Goal: Task Accomplishment & Management: Complete application form

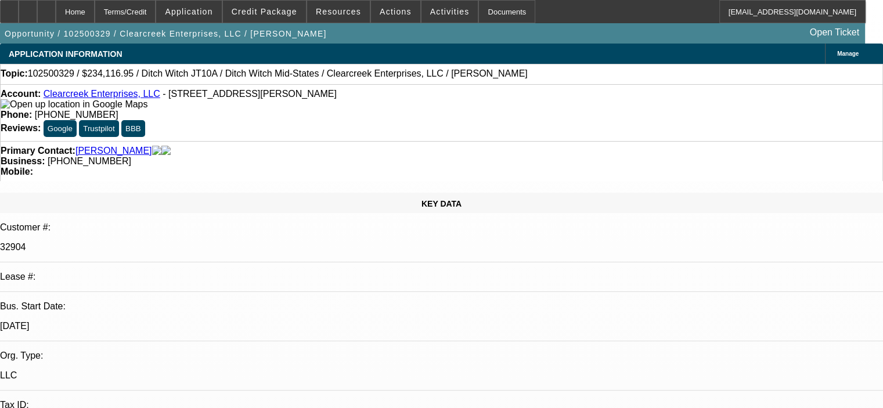
select select "0"
select select "2"
select select "0"
select select "6"
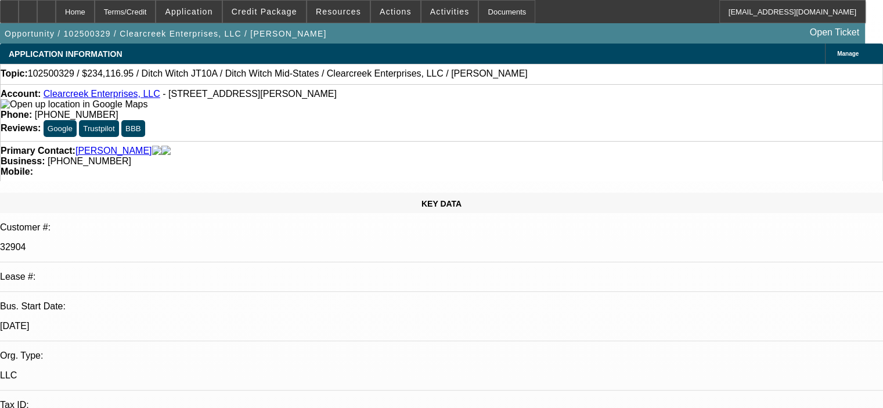
select select "0"
select select "2"
select select "0"
select select "6"
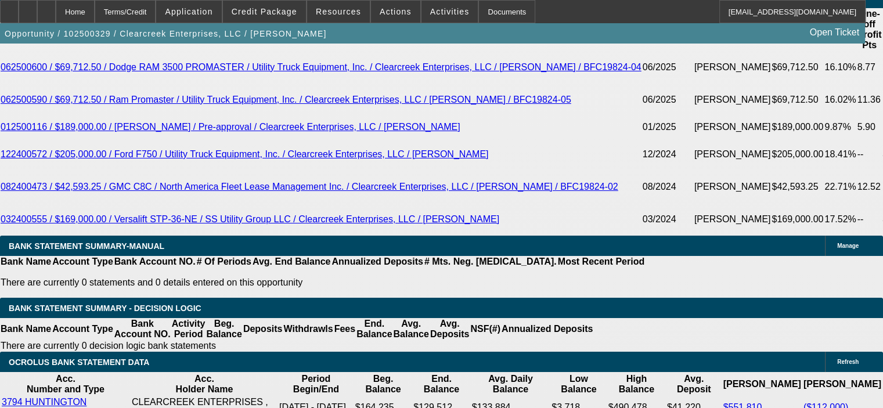
scroll to position [2188, 0]
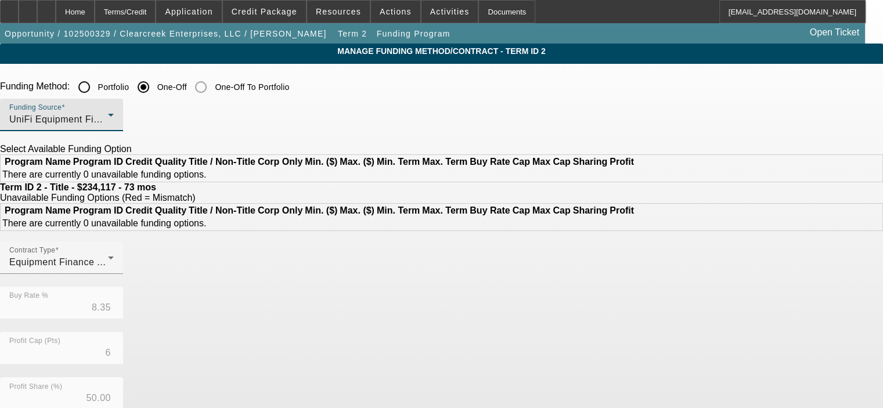
click at [108, 118] on div "UniFi Equipment Finance, Inc." at bounding box center [58, 120] width 99 height 14
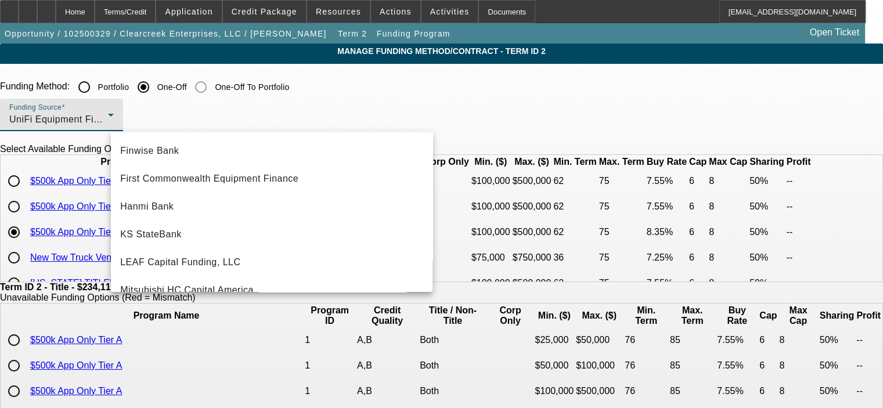
scroll to position [144, 0]
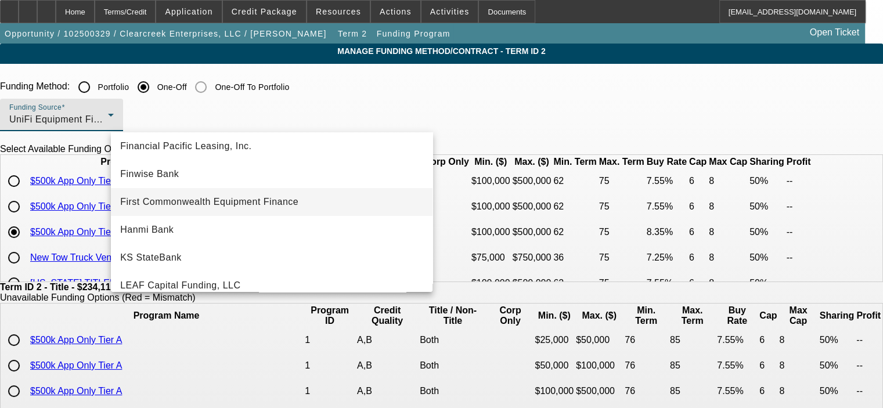
click at [303, 204] on mat-option "First Commonwealth Equipment Finance" at bounding box center [272, 202] width 322 height 28
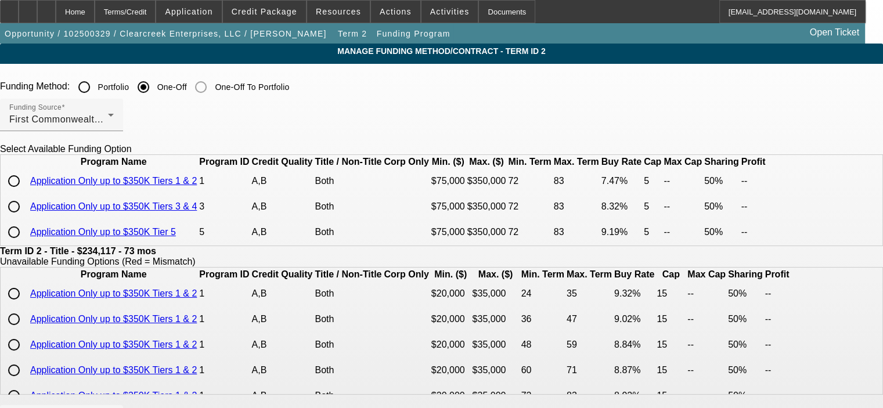
click at [26, 218] on input "radio" at bounding box center [13, 206] width 23 height 23
radio input "true"
type input "8.32"
type input "5"
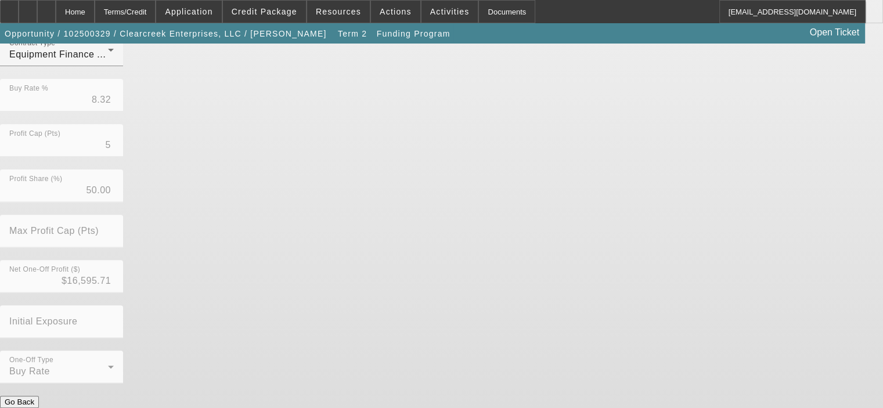
scroll to position [383, 0]
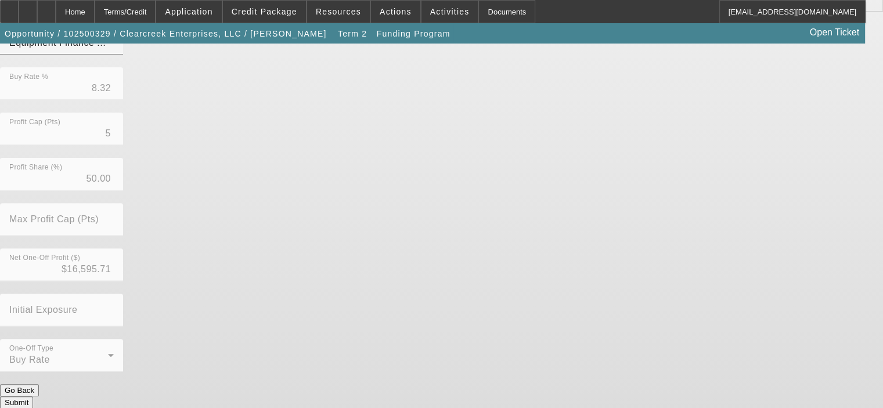
click at [33, 397] on button "Submit" at bounding box center [16, 403] width 33 height 12
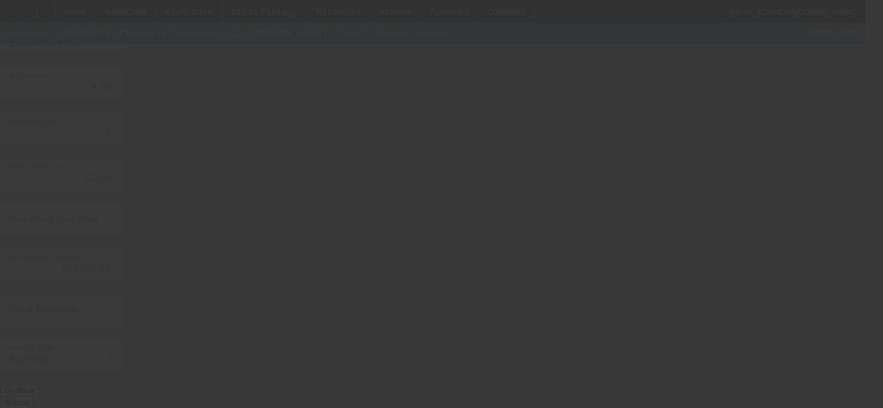
type input "8.35"
type input "6"
type input "8"
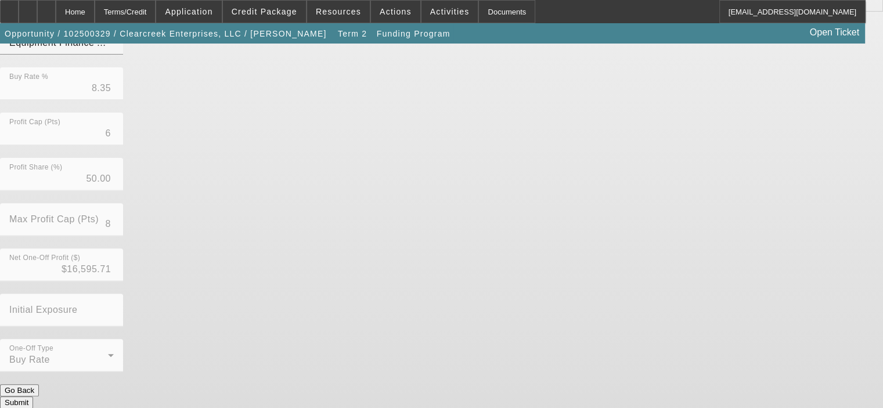
scroll to position [0, 0]
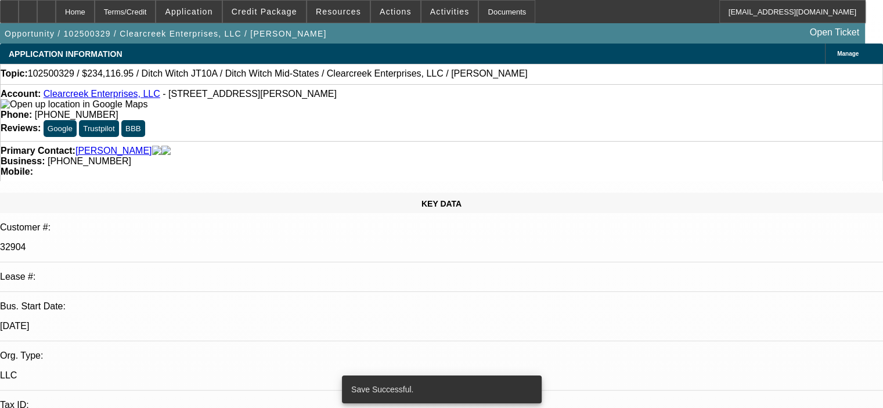
select select "0"
select select "2"
select select "0"
select select "6"
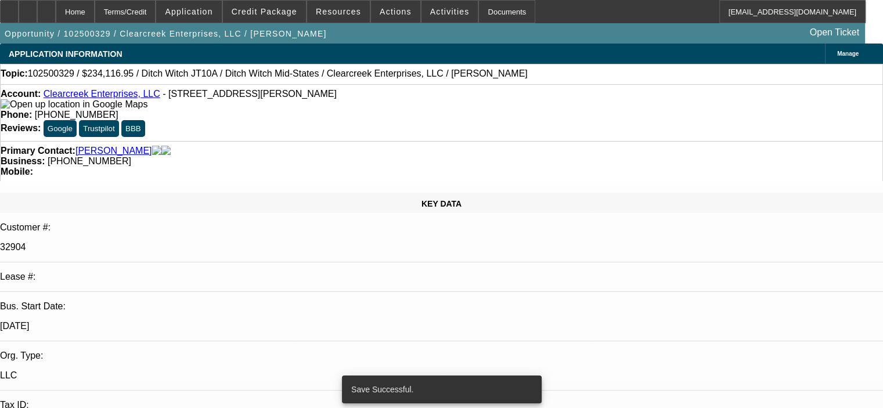
select select "0"
select select "2"
select select "0"
select select "6"
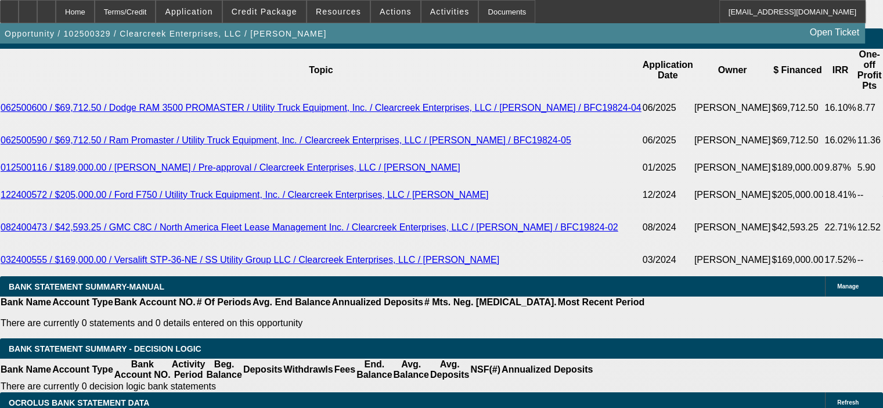
scroll to position [2090, 0]
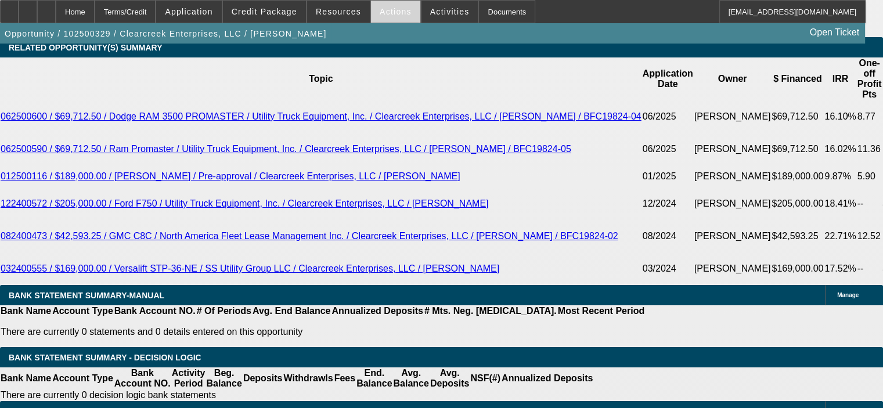
click at [381, 9] on span "Actions" at bounding box center [396, 11] width 32 height 9
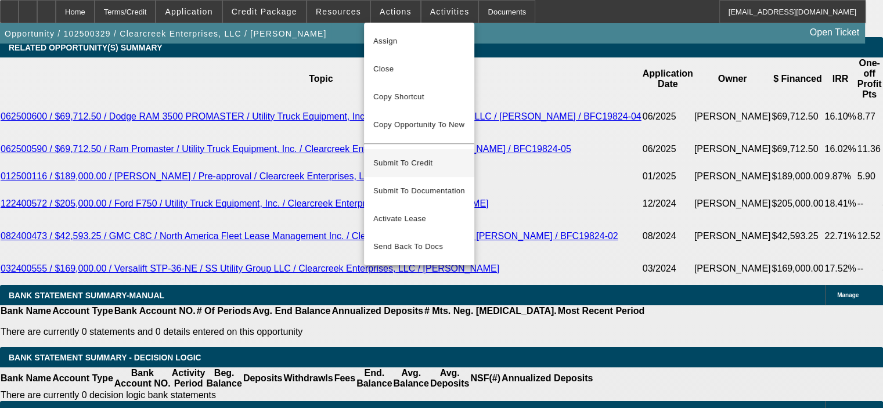
click at [419, 156] on span "Submit To Credit" at bounding box center [419, 163] width 92 height 14
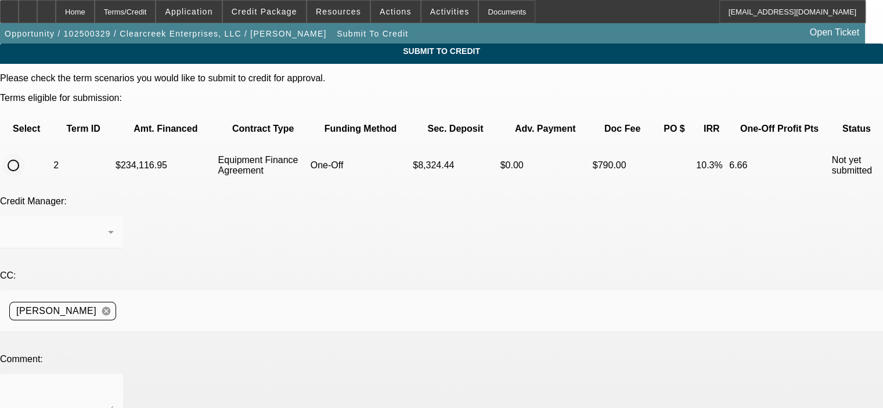
click at [25, 154] on input "radio" at bounding box center [13, 165] width 23 height 23
radio input "true"
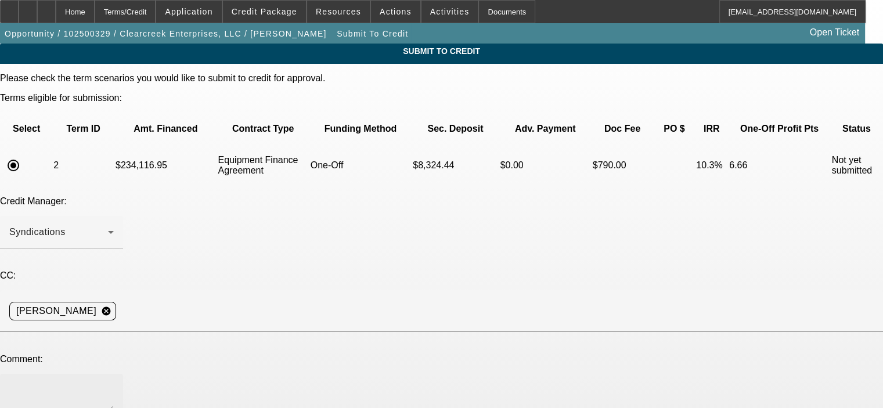
click at [114, 374] on div at bounding box center [61, 397] width 105 height 46
type textarea "[PERSON_NAME], please submit to First Commonwealth, thanks. [PERSON_NAME]"
click at [421, 203] on div "Credit Manager: Syndications" at bounding box center [441, 228] width 883 height 65
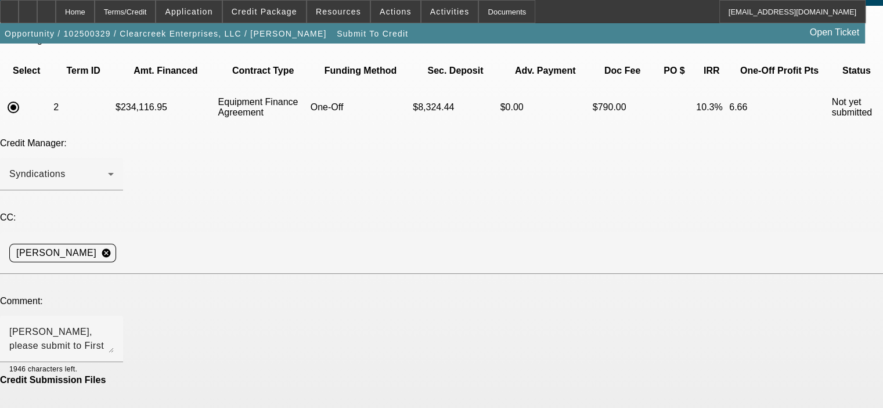
scroll to position [84, 0]
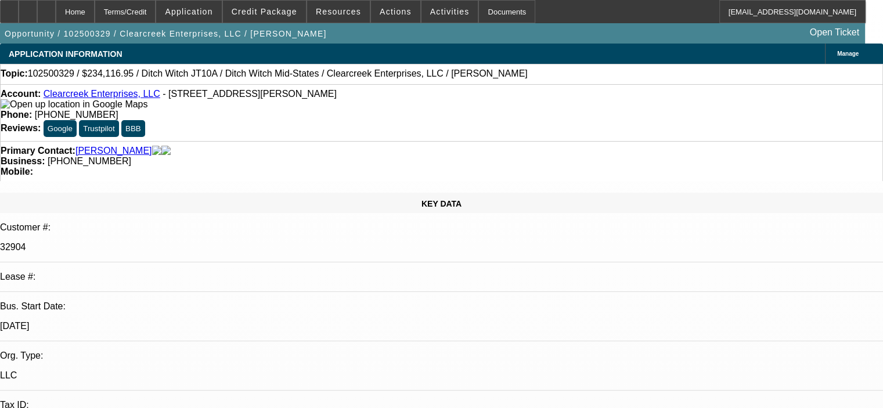
select select "0"
select select "2"
select select "0"
select select "6"
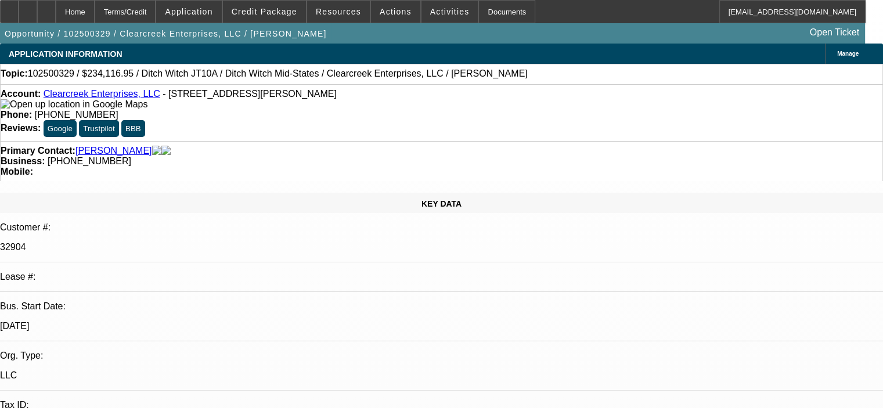
select select "0"
select select "2"
select select "0"
select select "6"
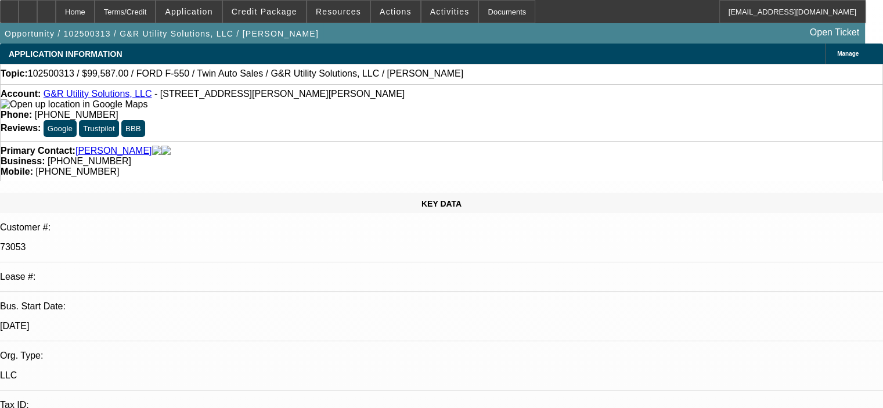
select select "0"
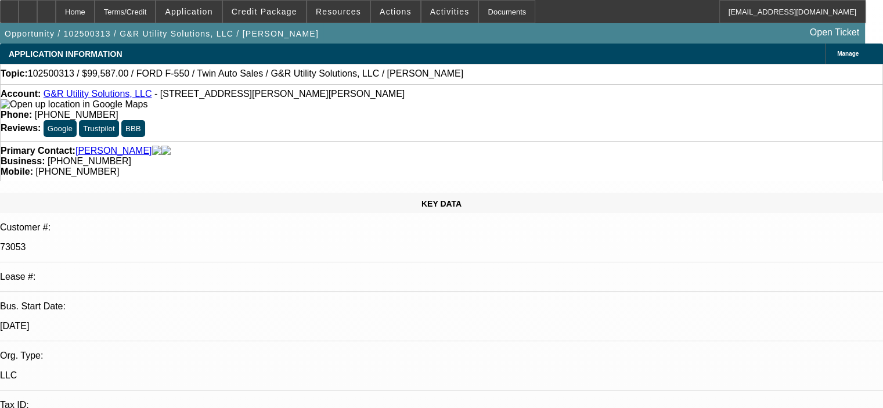
select select "0"
select select "2"
select select "0"
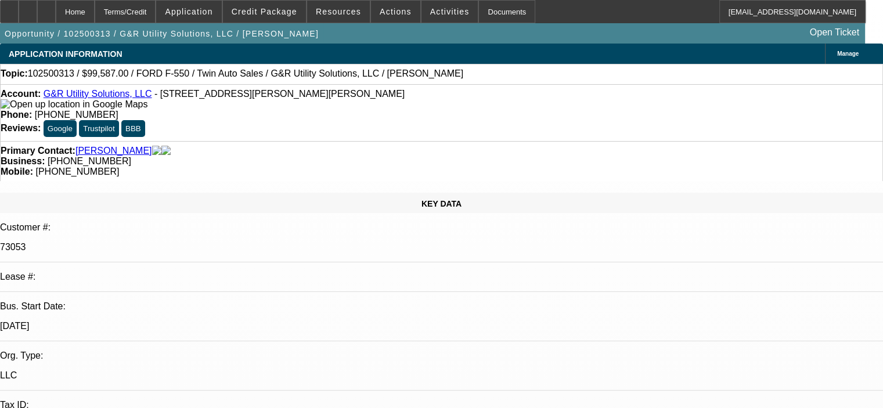
select select "2"
select select "0"
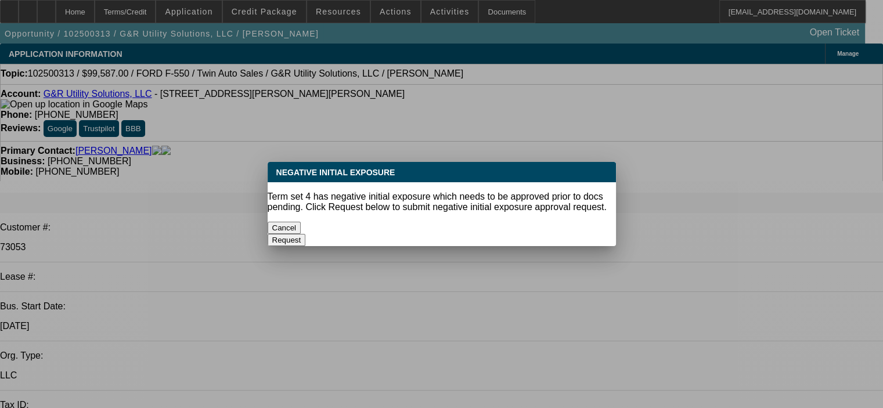
select select "1"
select select "6"
select select "1"
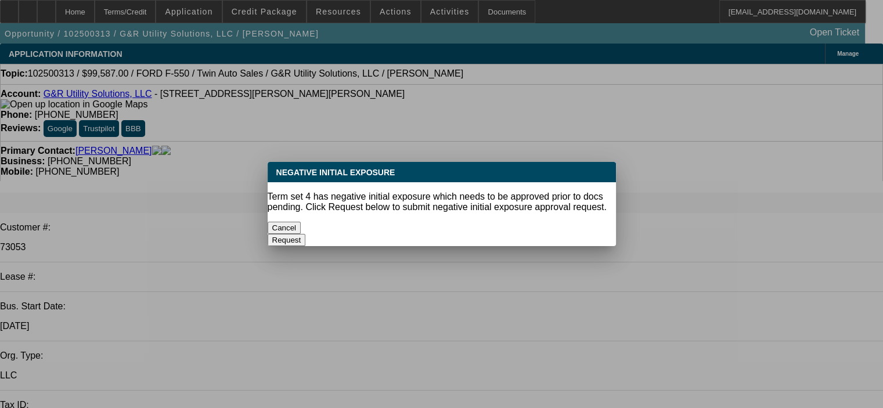
select select "6"
select select "1"
select select "2"
select select "6"
select select "1"
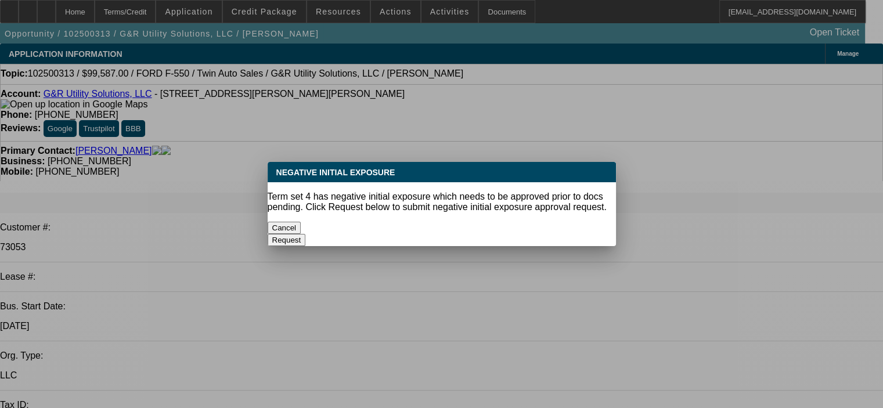
select select "2"
select select "6"
click at [301, 227] on button "Cancel" at bounding box center [285, 228] width 34 height 12
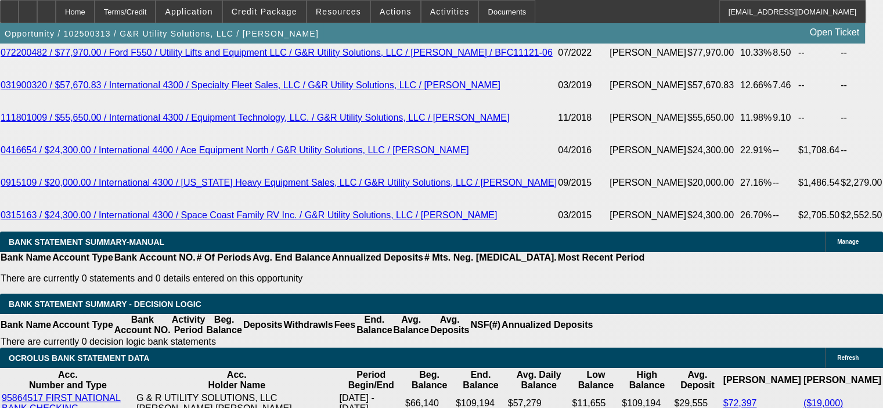
scroll to position [2148, 0]
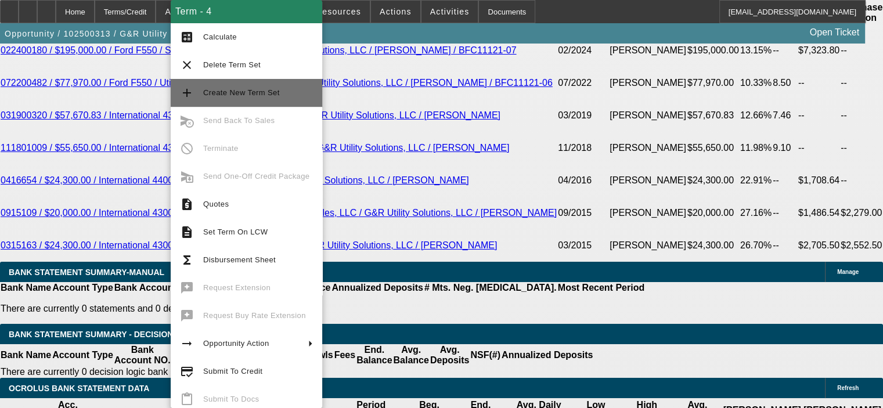
click at [250, 94] on span "Create New Term Set" at bounding box center [241, 92] width 77 height 9
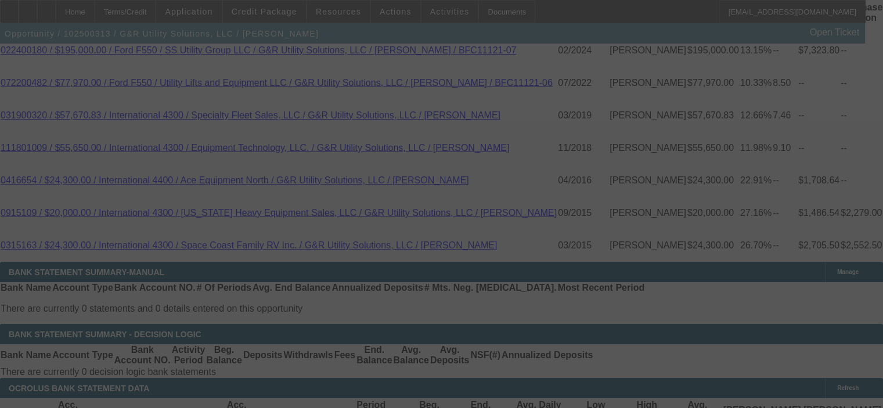
scroll to position [2236, 0]
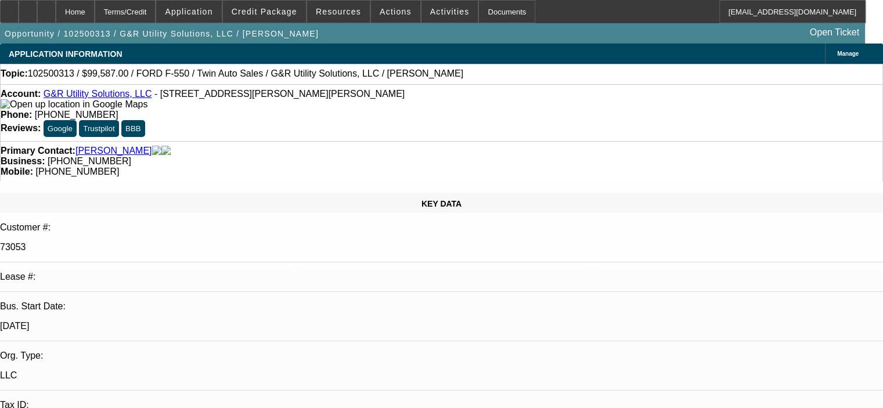
select select "0"
select select "6"
select select "0"
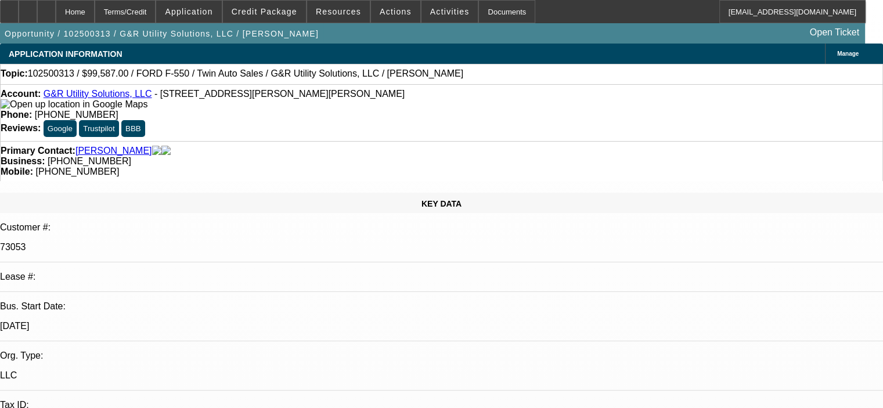
select select "0"
select select "6"
select select "0"
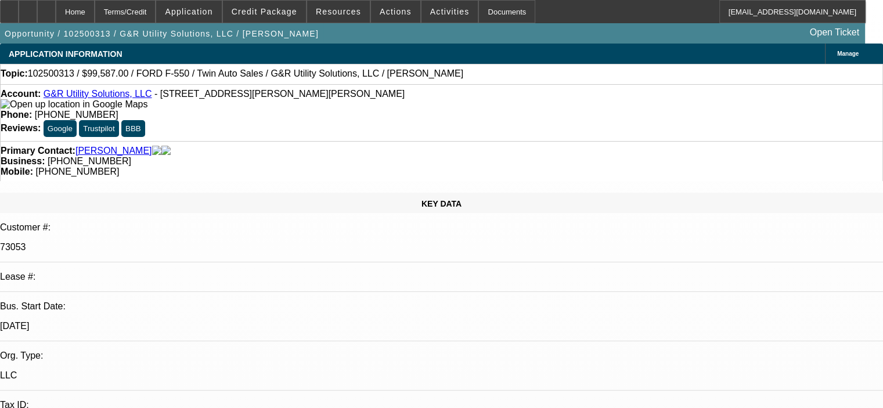
select select "0"
select select "6"
select select "0"
select select "2"
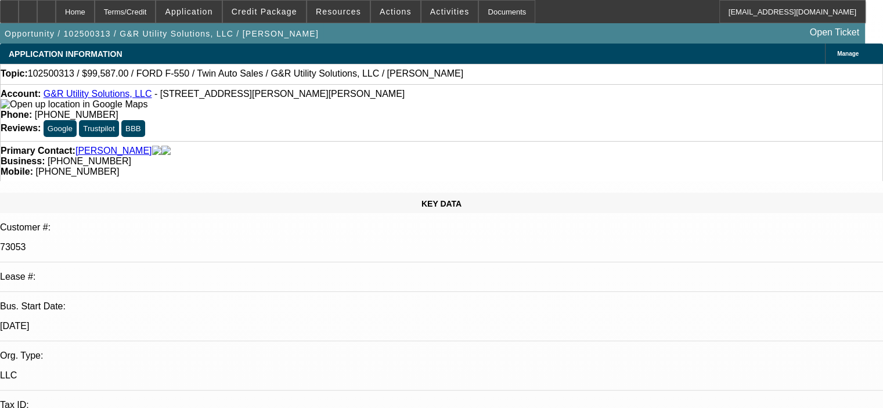
select select "0"
select select "6"
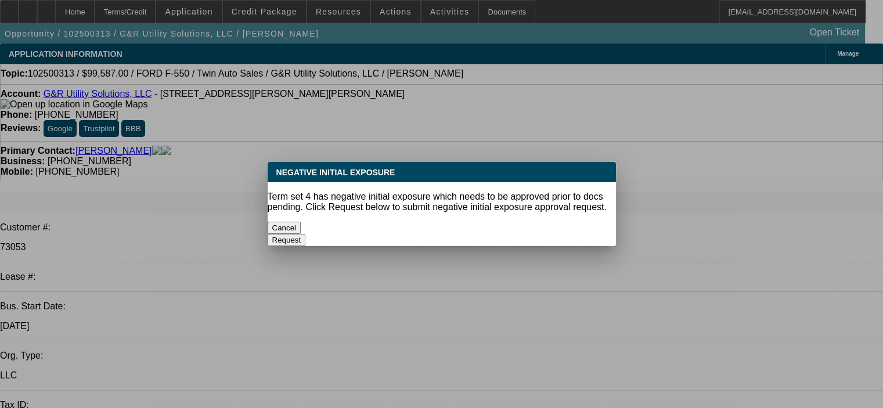
click at [301, 225] on button "Cancel" at bounding box center [285, 228] width 34 height 12
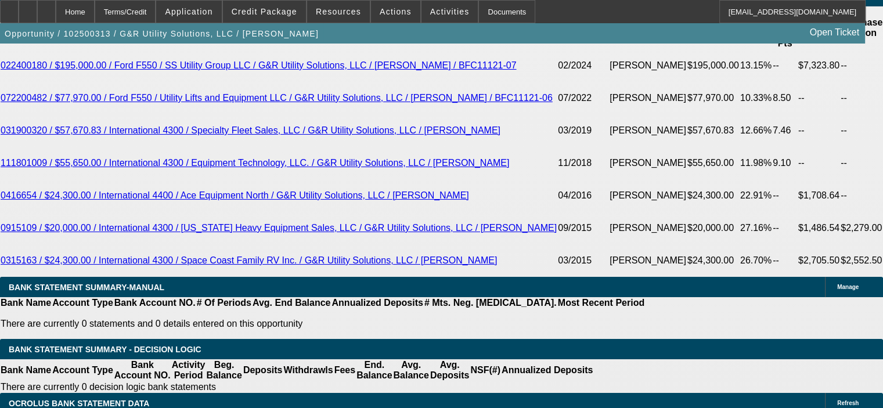
scroll to position [2148, 0]
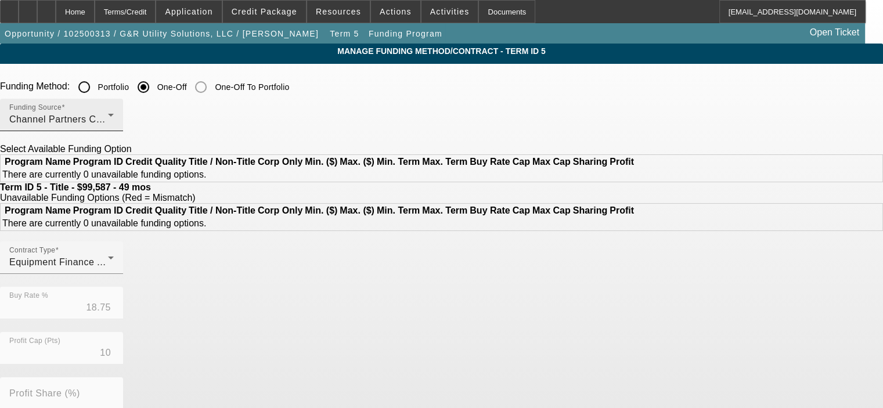
click at [108, 115] on div "Channel Partners Capital LLC (EF)" at bounding box center [58, 120] width 99 height 14
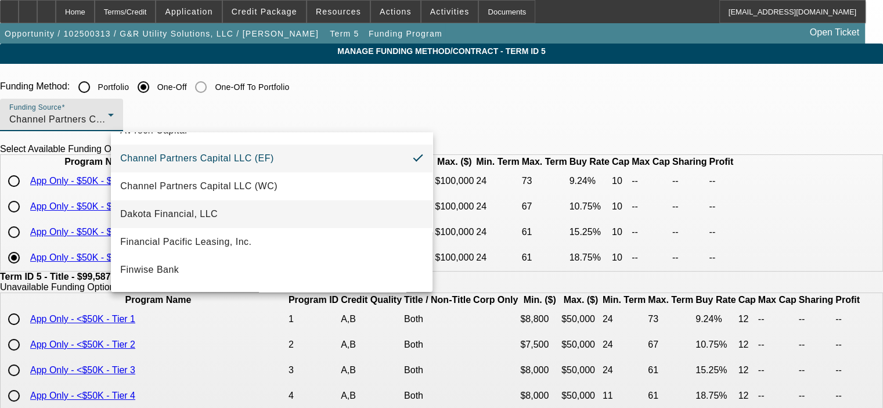
scroll to position [49, 0]
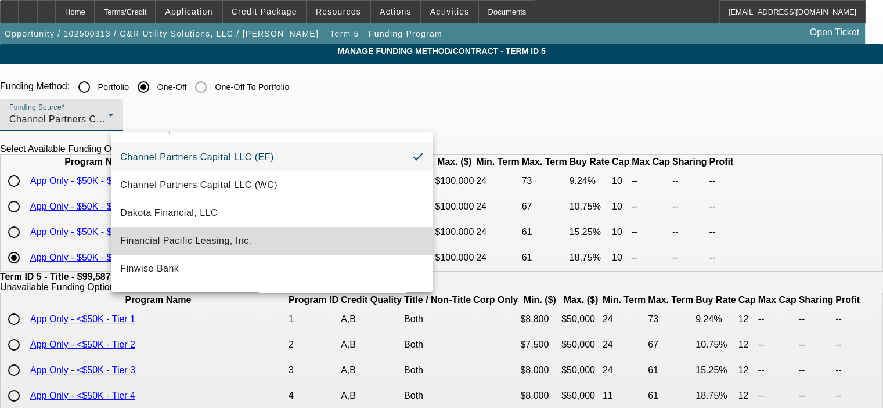
click at [316, 239] on mat-option "Financial Pacific Leasing, Inc." at bounding box center [272, 241] width 322 height 28
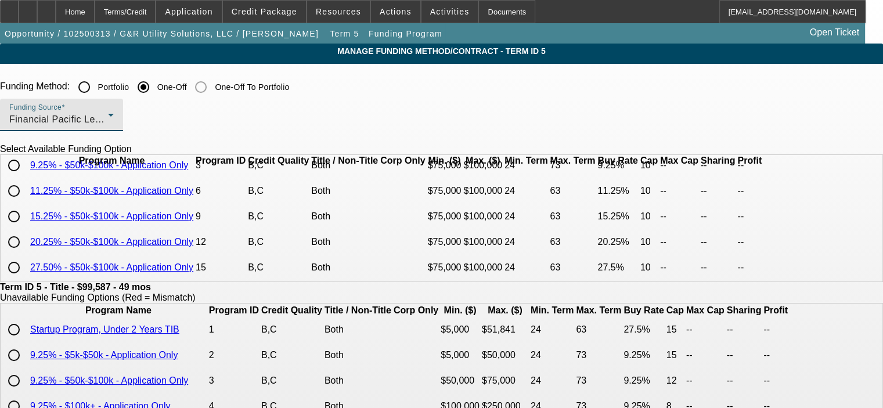
scroll to position [0, 0]
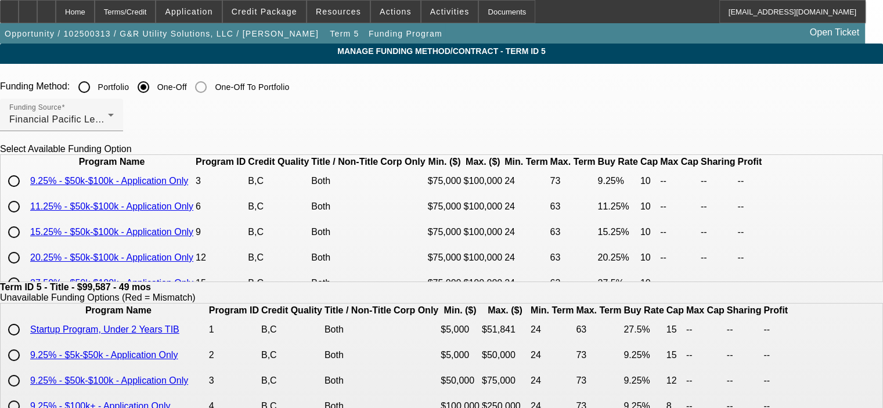
click at [26, 193] on input "radio" at bounding box center [13, 181] width 23 height 23
radio input "true"
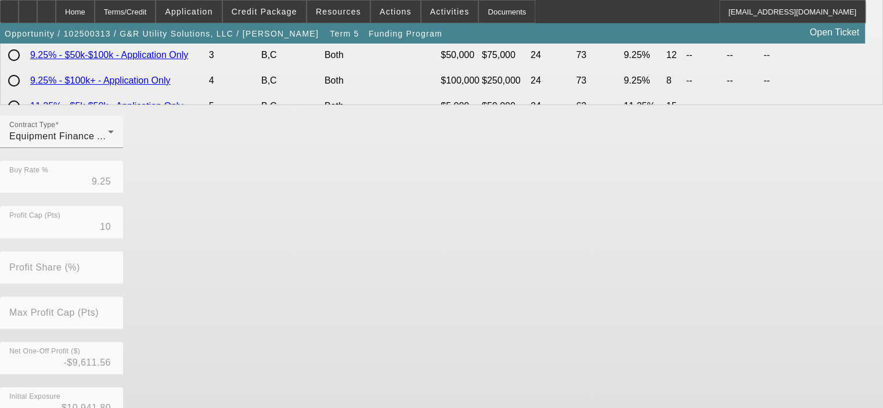
scroll to position [392, 0]
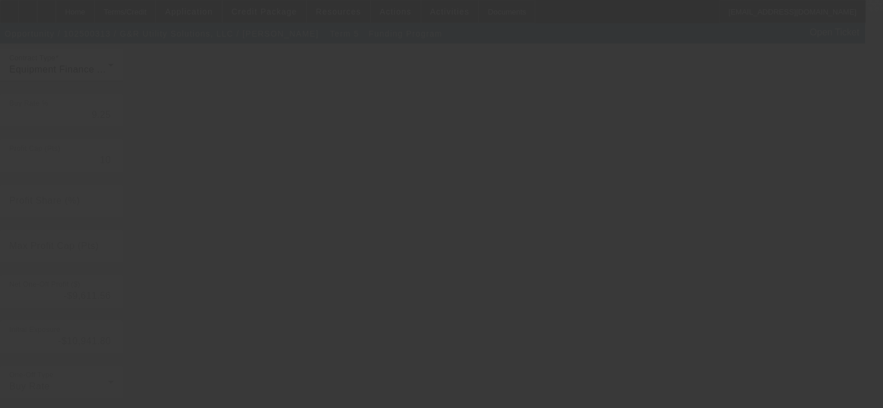
type input "18.75"
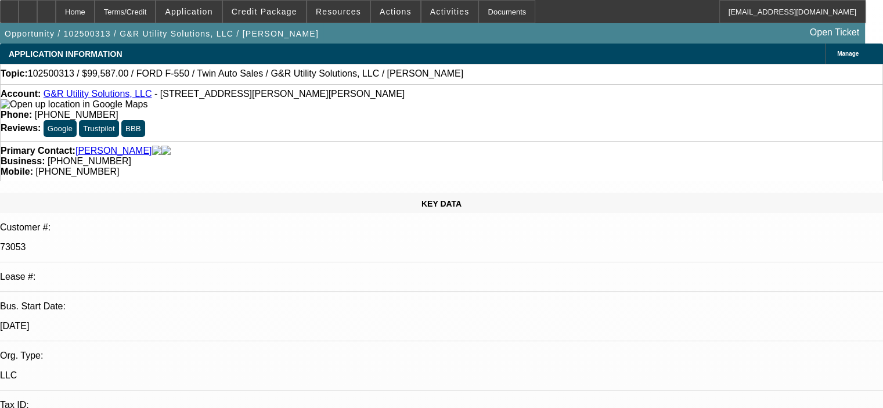
select select "0"
select select "6"
select select "0"
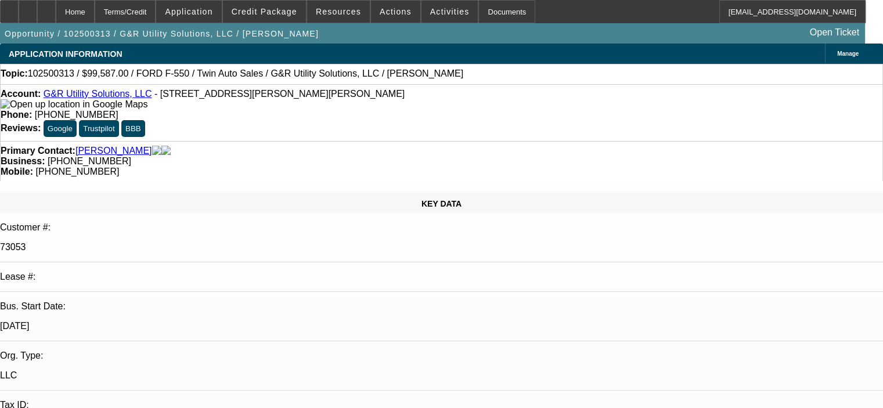
select select "0"
select select "6"
select select "0"
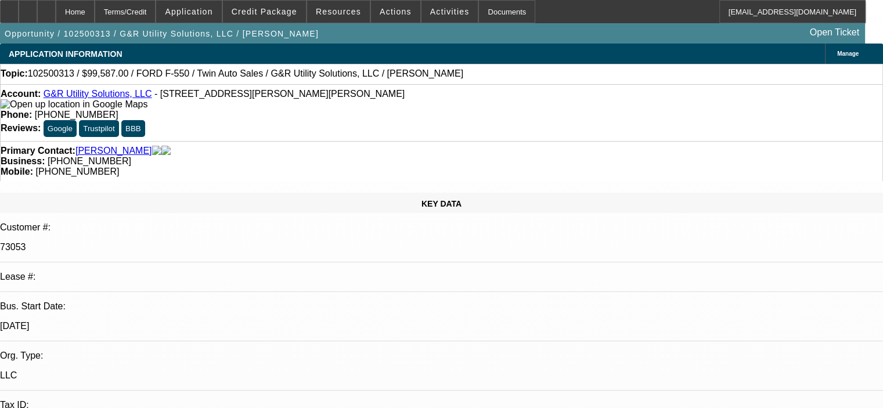
select select "0"
select select "6"
select select "0"
select select "2"
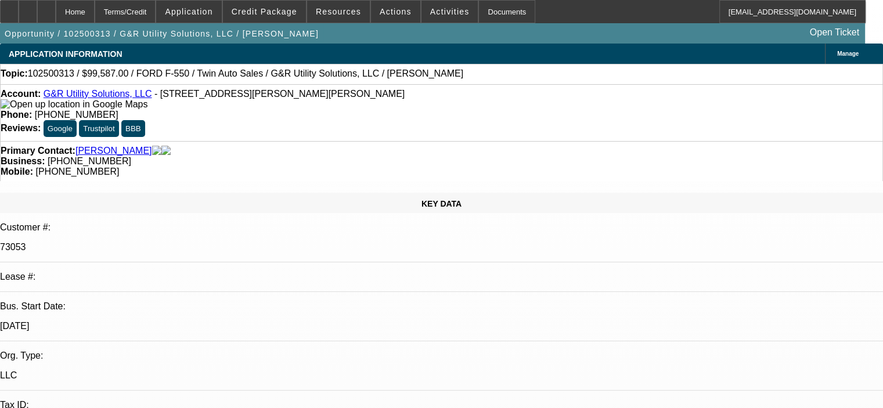
select select "0"
select select "6"
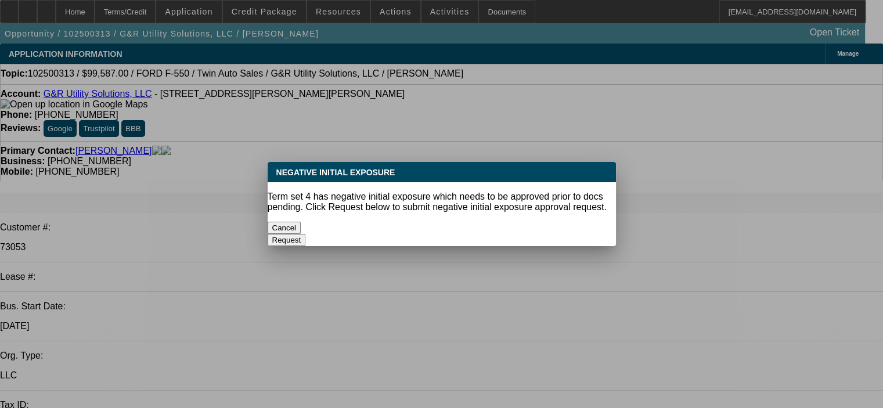
click at [301, 222] on button "Cancel" at bounding box center [285, 228] width 34 height 12
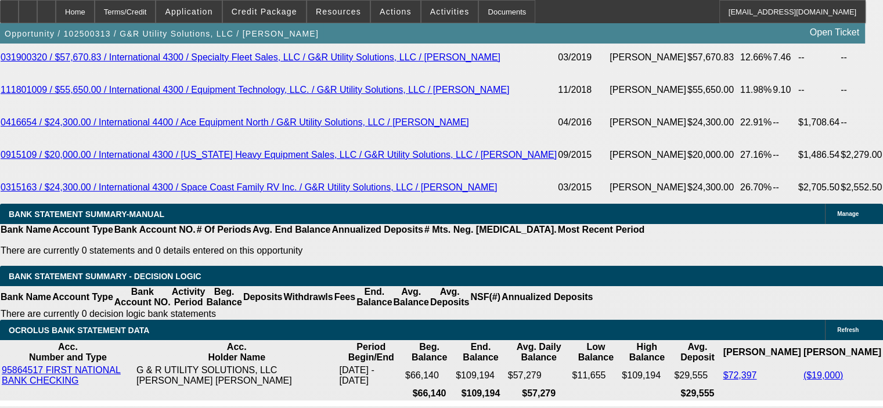
scroll to position [2032, 0]
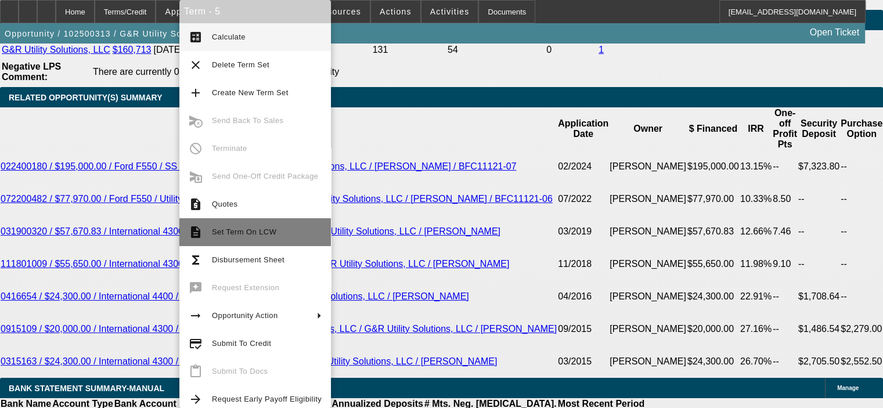
click at [241, 229] on span "Set Term On LCW" at bounding box center [244, 232] width 64 height 9
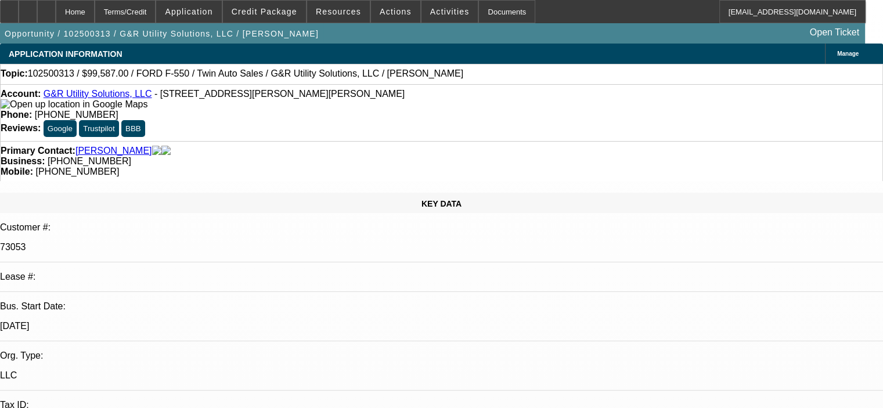
select select "0"
select select "6"
select select "0"
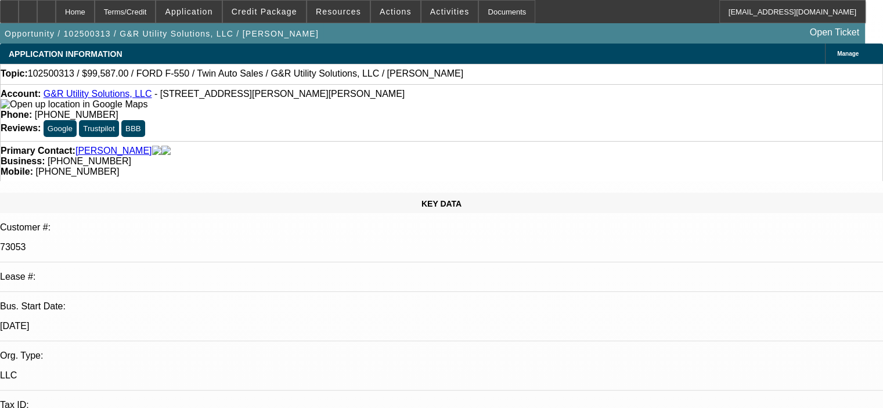
select select "0"
select select "6"
select select "0"
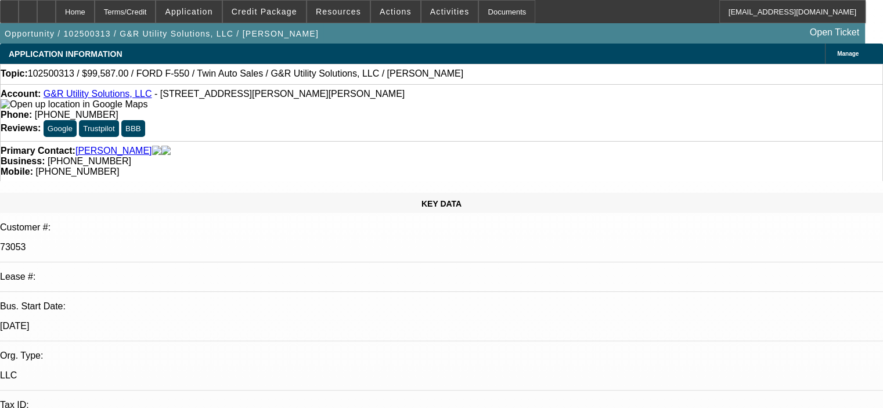
select select "0"
select select "6"
select select "0"
select select "2"
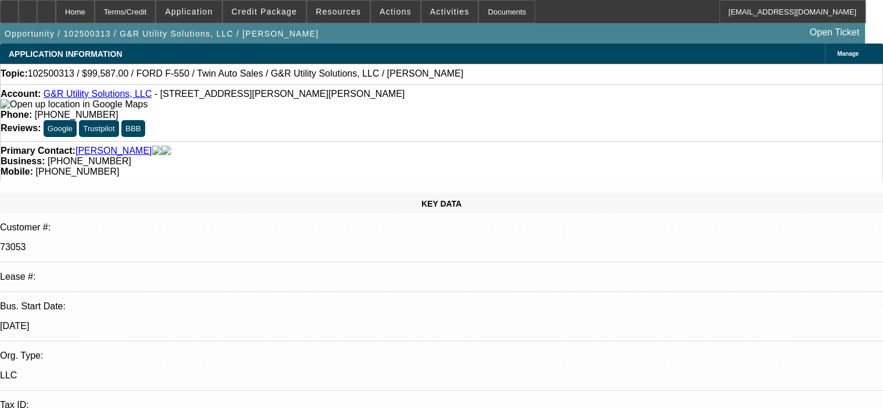
select select "0"
select select "6"
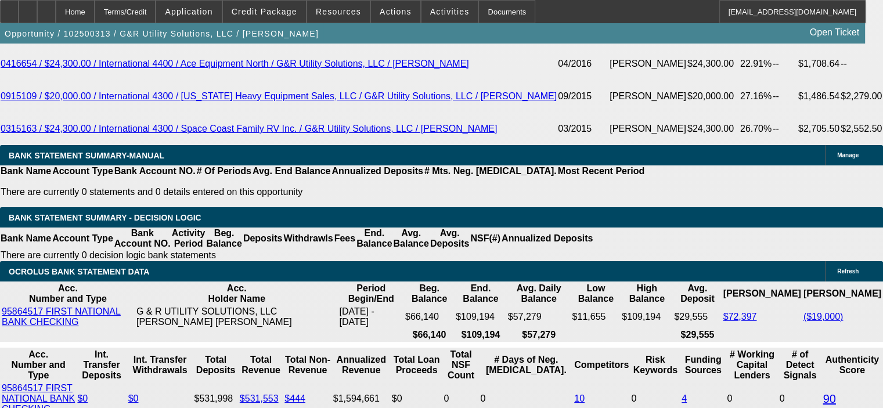
scroll to position [2264, 0]
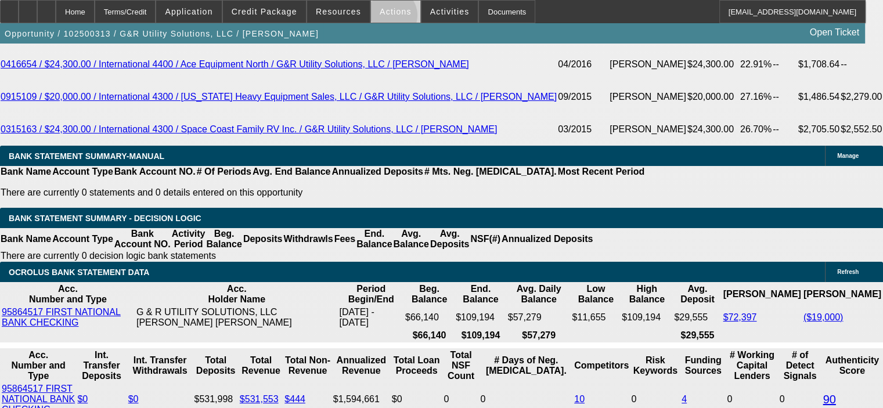
click at [383, 18] on span at bounding box center [395, 12] width 49 height 28
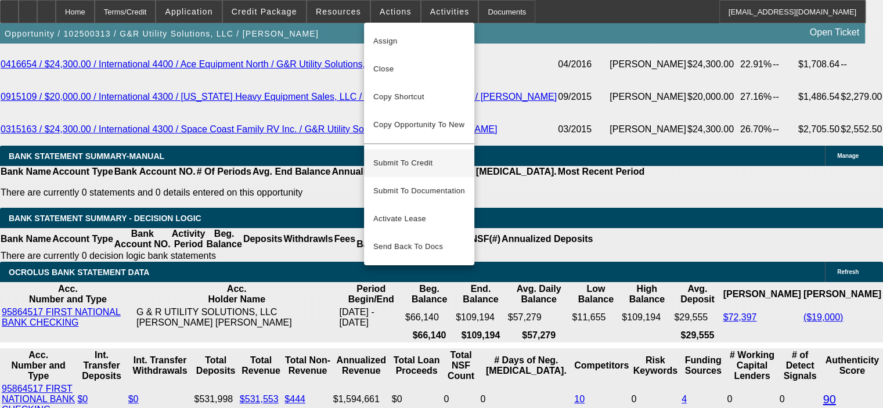
click at [394, 157] on span "Submit To Credit" at bounding box center [419, 163] width 92 height 14
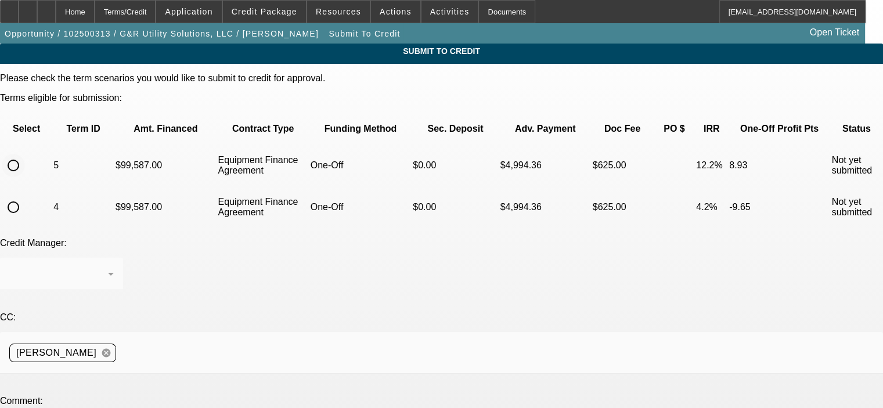
click at [25, 154] on input "radio" at bounding box center [13, 165] width 23 height 23
radio input "true"
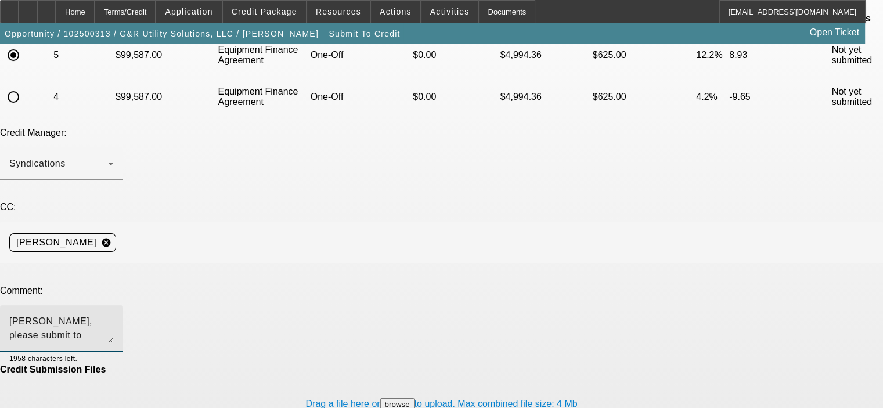
scroll to position [116, 0]
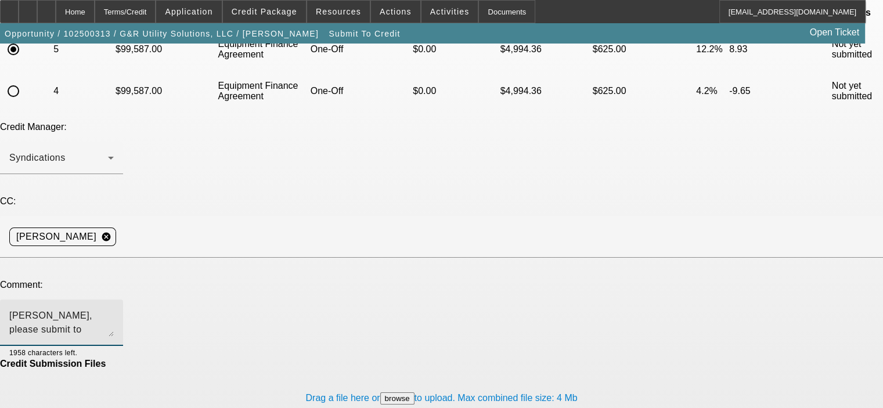
type textarea "Zach, please submit to FinPac, thanks. Bob"
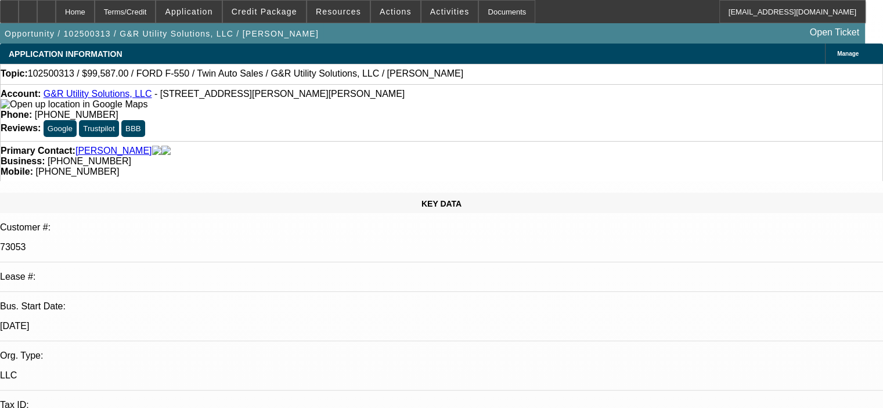
select select "0"
select select "6"
select select "0"
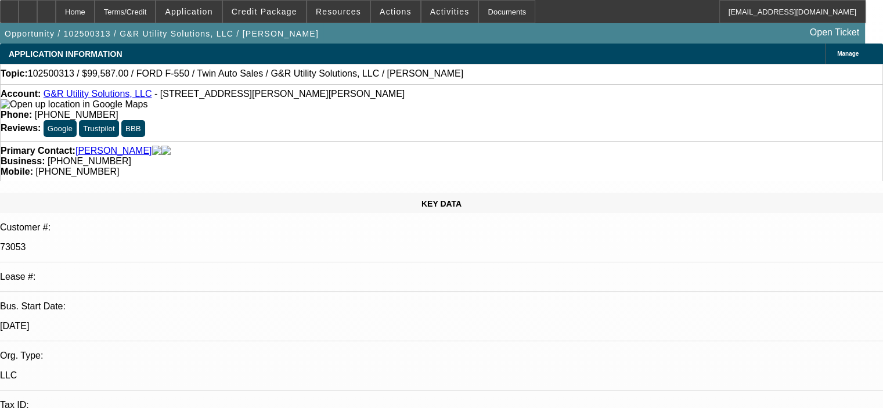
select select "0"
select select "6"
select select "0"
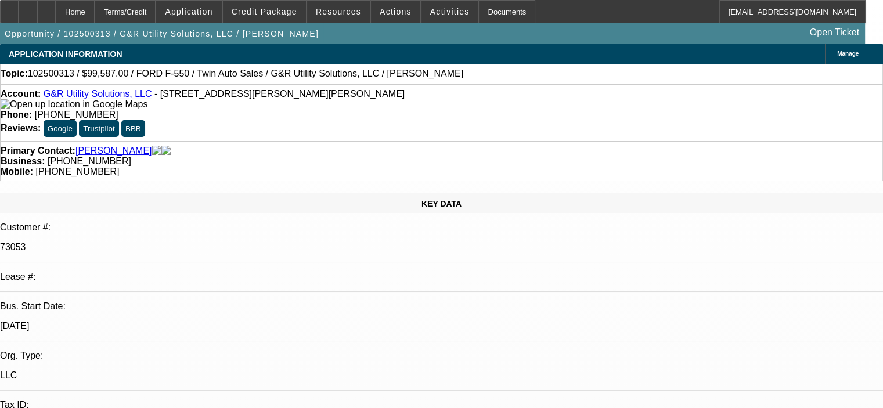
select select "0"
select select "6"
select select "0"
select select "2"
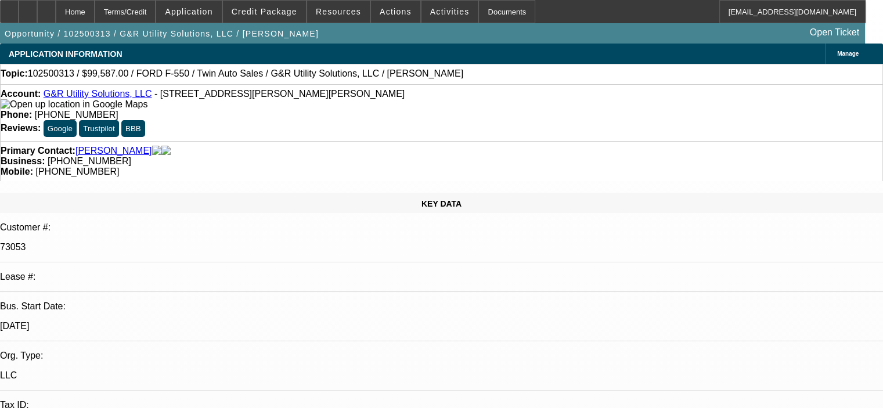
select select "0"
select select "6"
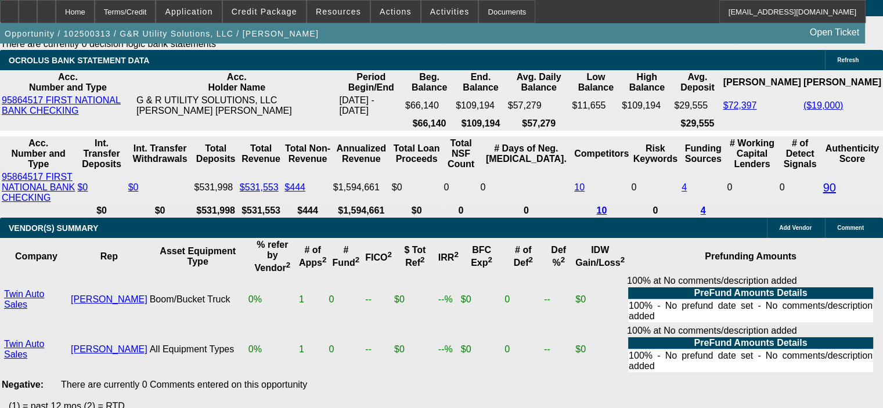
scroll to position [2496, 0]
